Goal: Task Accomplishment & Management: Use online tool/utility

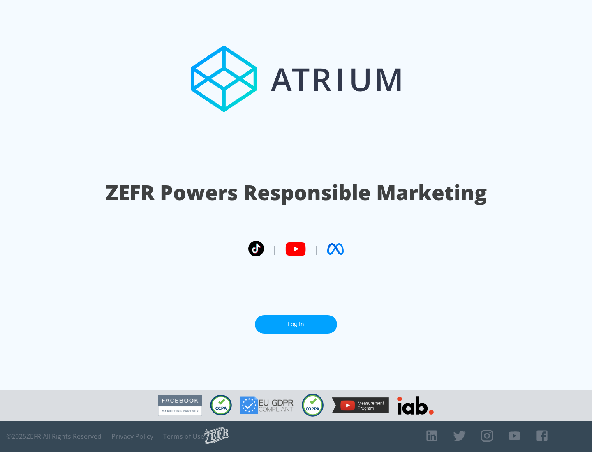
click at [296, 321] on link "Log In" at bounding box center [296, 324] width 82 height 18
